Goal: Communication & Community: Share content

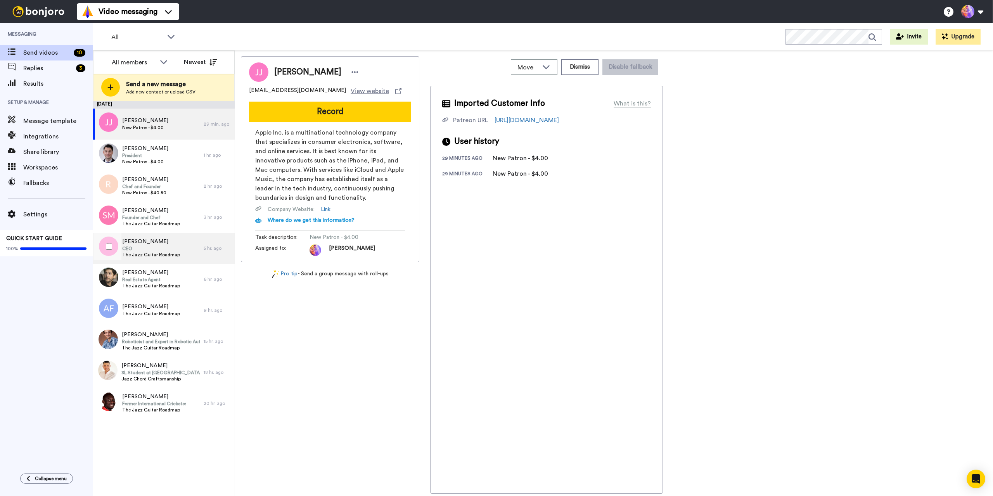
click at [165, 250] on span "CEO" at bounding box center [151, 248] width 58 height 6
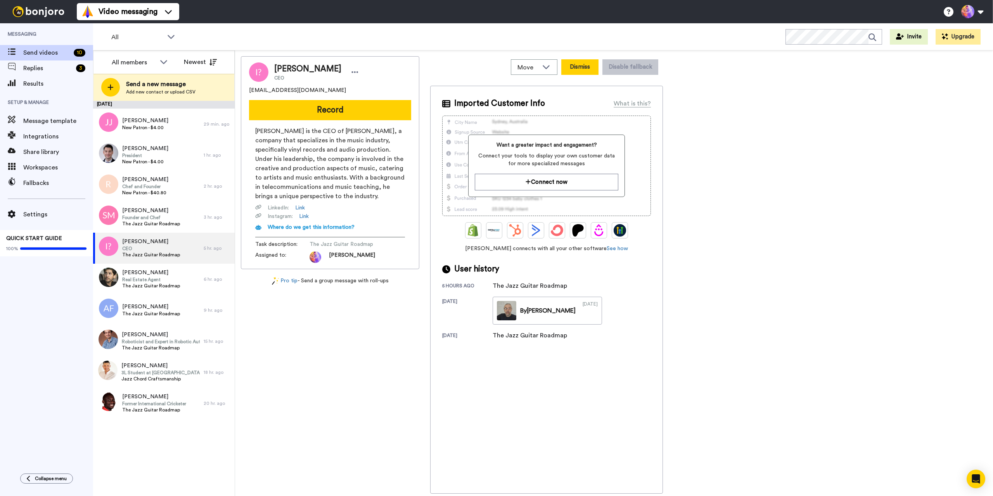
click at [587, 64] on button "Dismiss" at bounding box center [579, 67] width 37 height 16
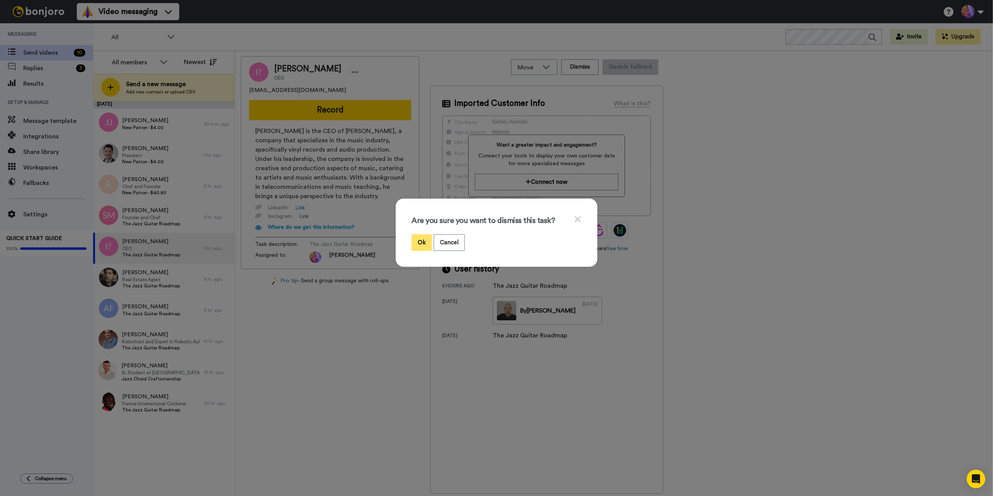
click at [419, 242] on button "Ok" at bounding box center [421, 242] width 20 height 17
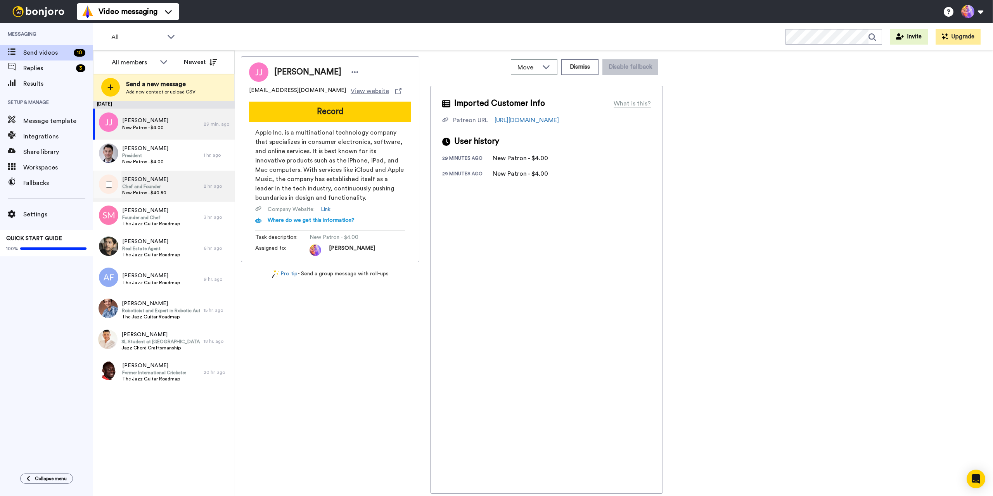
click at [173, 187] on div "Roy Chef and Founder New Patron - $40.80" at bounding box center [148, 186] width 111 height 31
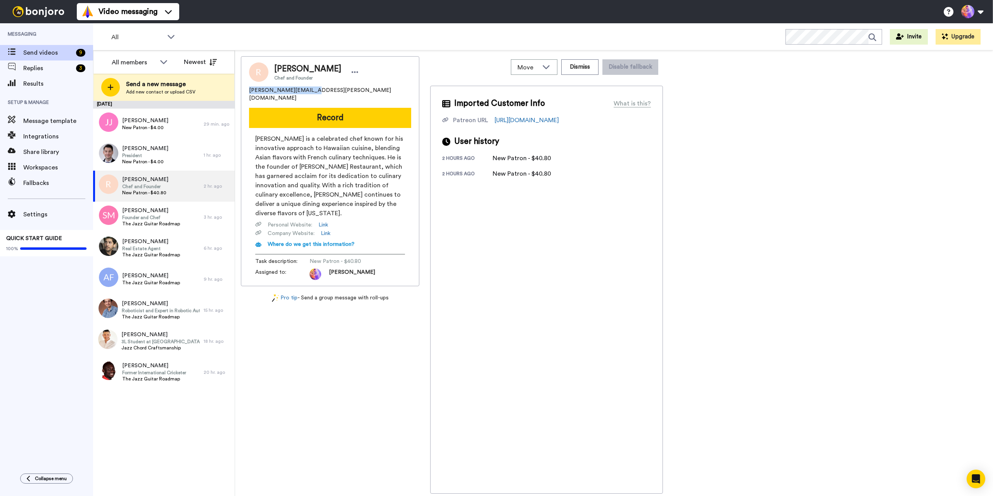
drag, startPoint x: 247, startPoint y: 90, endPoint x: 307, endPoint y: 92, distance: 59.8
click at [307, 92] on div "Roy Chef and Founder roy.winters@yahoo.com Record Roy Yamaguchi is a celebrated…" at bounding box center [330, 171] width 178 height 230
copy span "roy.winters@yahoo.com"
click at [57, 68] on span "Replies" at bounding box center [48, 68] width 50 height 9
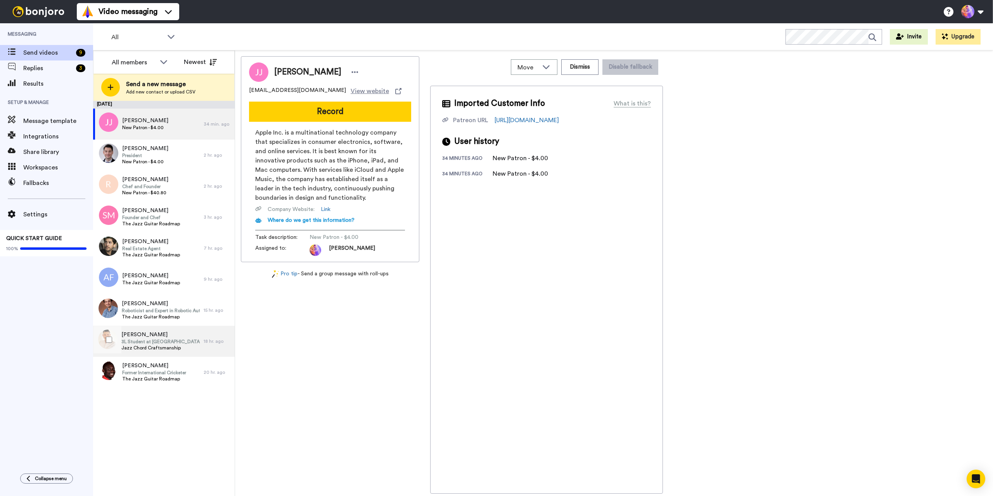
click at [155, 333] on span "[PERSON_NAME]" at bounding box center [160, 335] width 78 height 8
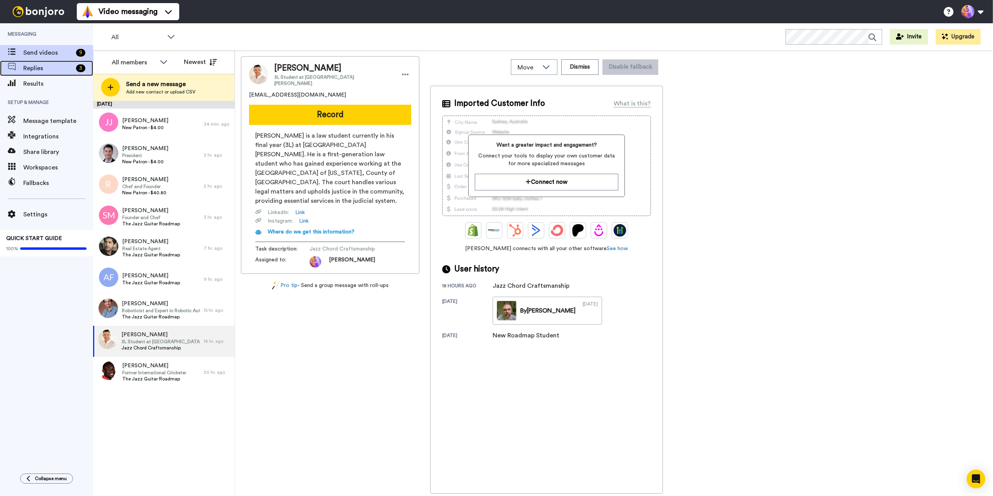
click at [40, 67] on span "Replies" at bounding box center [48, 68] width 50 height 9
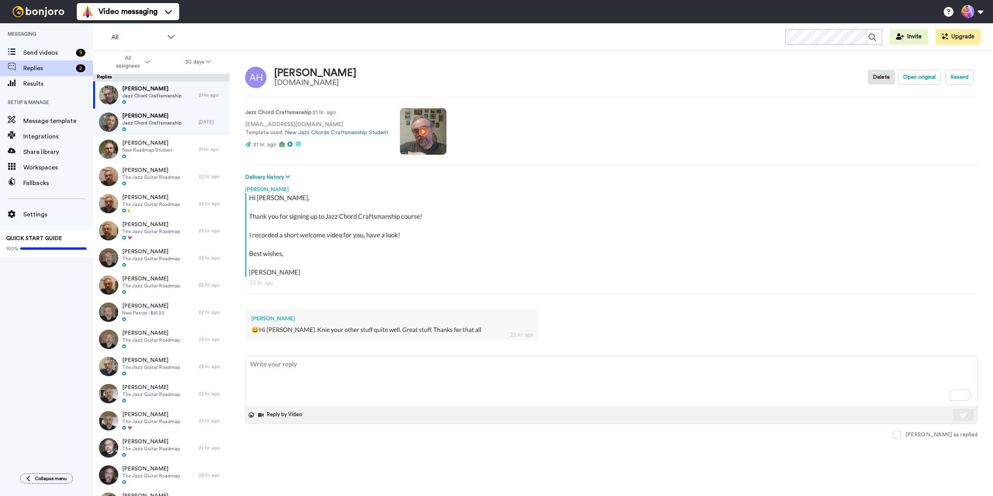
type textarea "x"
click at [47, 54] on span "Send videos" at bounding box center [48, 52] width 50 height 9
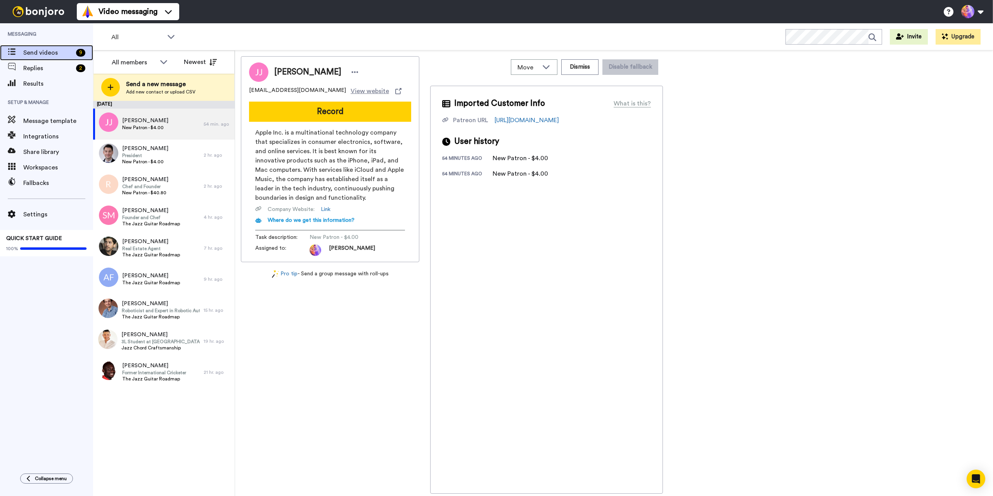
click at [40, 55] on span "Send videos" at bounding box center [48, 52] width 50 height 9
click at [43, 66] on span "Replies" at bounding box center [48, 68] width 50 height 9
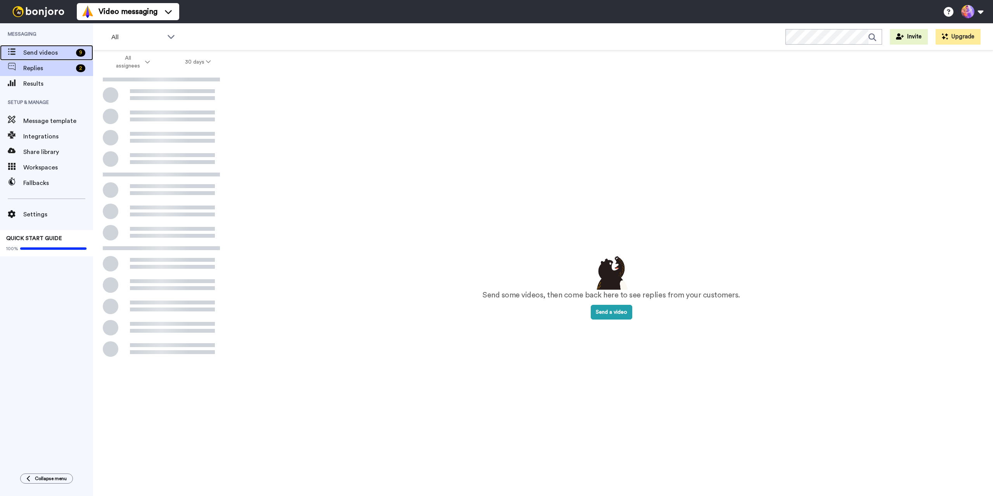
click at [41, 53] on span "Send videos" at bounding box center [48, 52] width 50 height 9
